Goal: Use online tool/utility: Utilize a website feature to perform a specific function

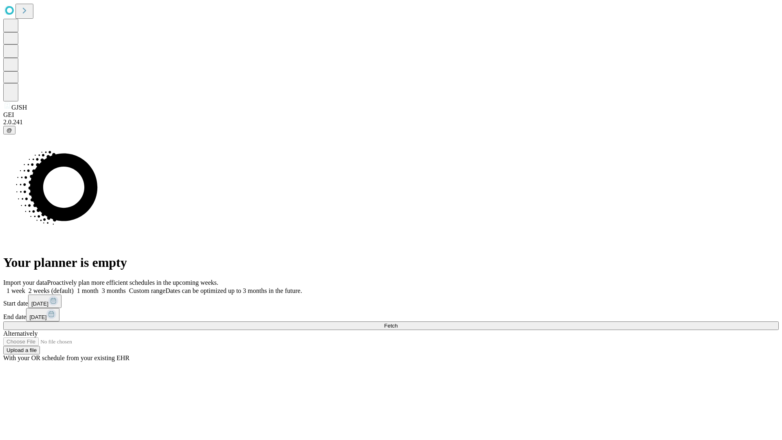
click at [398, 323] on span "Fetch" at bounding box center [390, 326] width 13 height 6
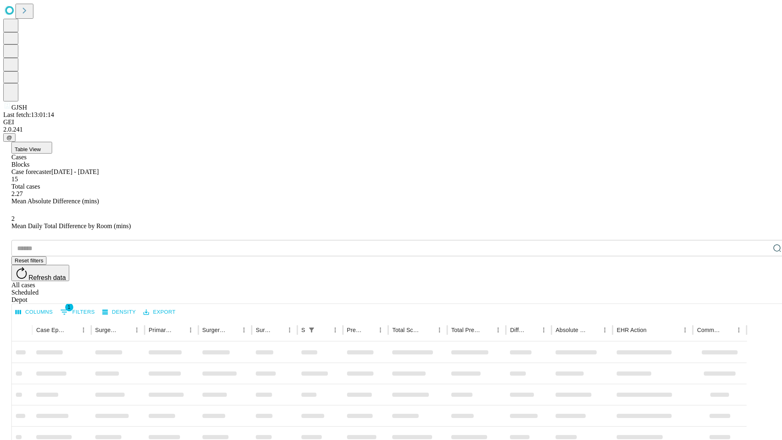
click at [41, 146] on span "Table View" at bounding box center [28, 149] width 26 height 6
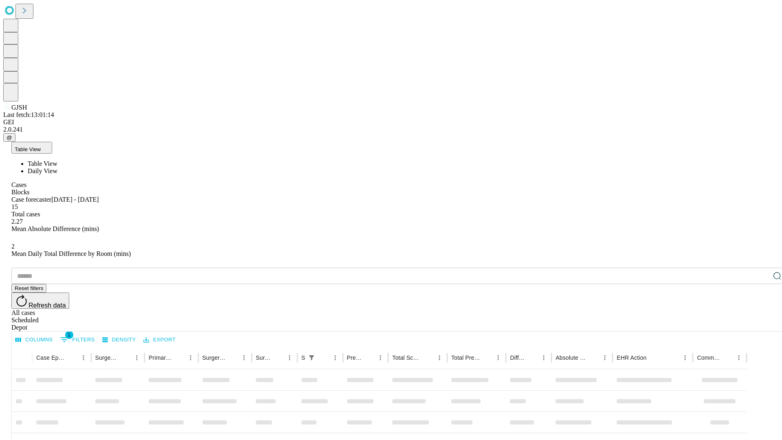
click at [57, 167] on span "Daily View" at bounding box center [43, 170] width 30 height 7
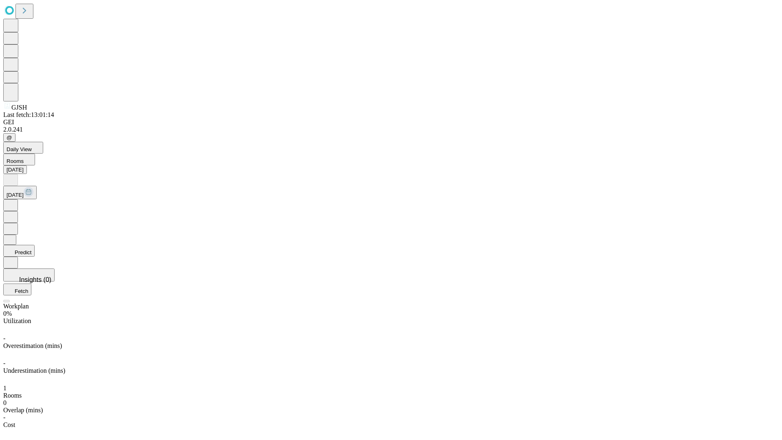
click at [35, 245] on button "Predict" at bounding box center [18, 251] width 31 height 12
